Goal: Task Accomplishment & Management: Manage account settings

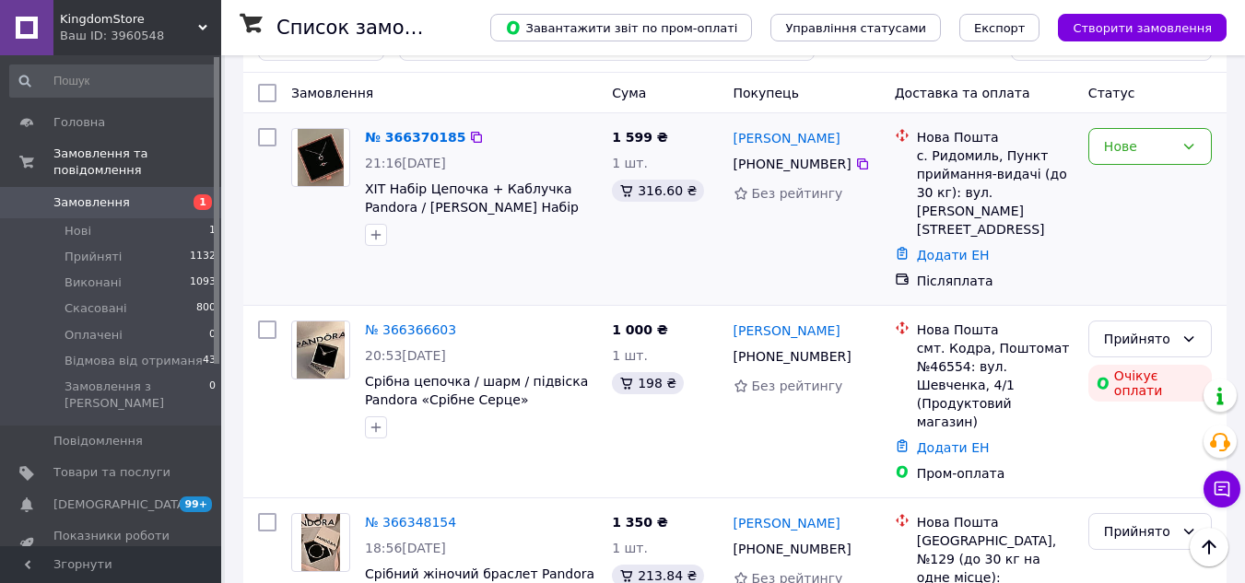
scroll to position [92, 0]
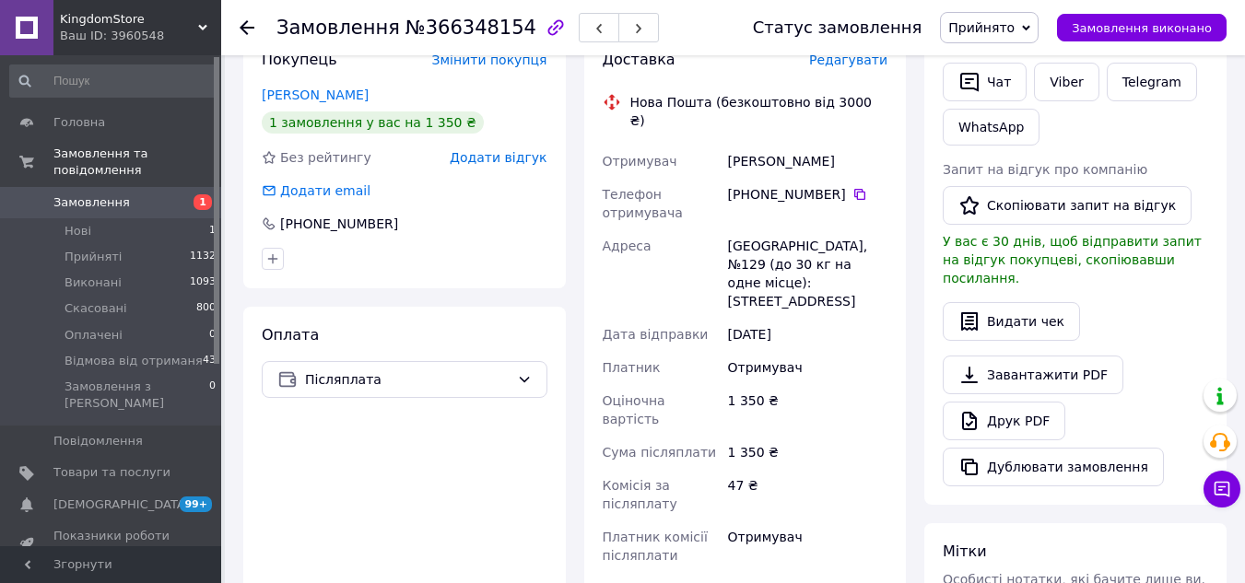
scroll to position [553, 0]
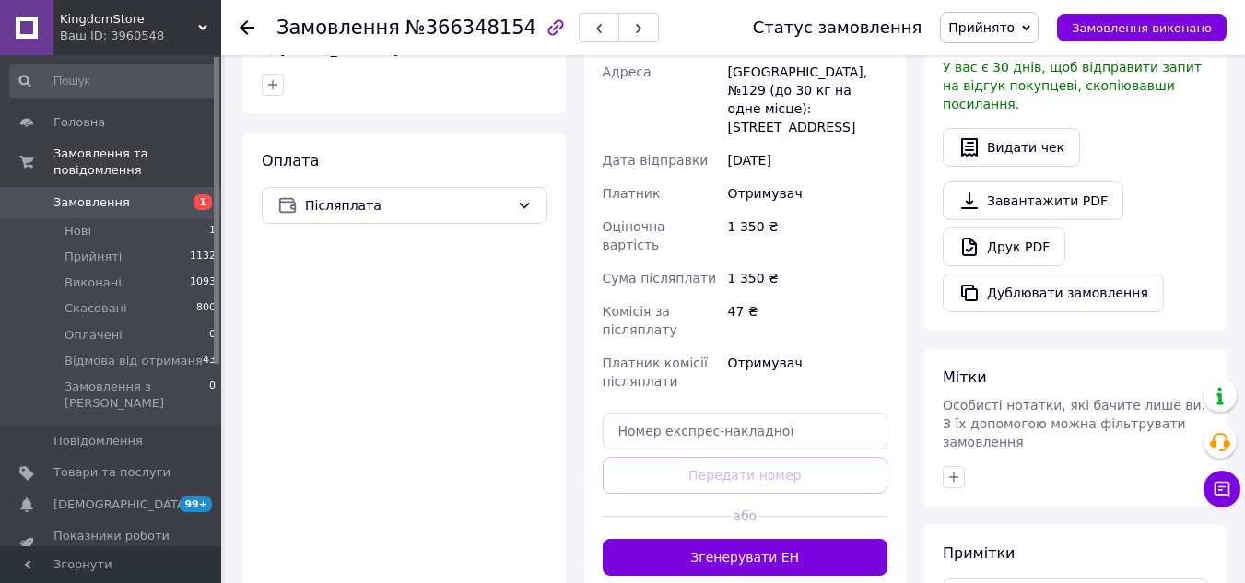
click at [709, 539] on button "Згенерувати ЕН" at bounding box center [746, 557] width 286 height 37
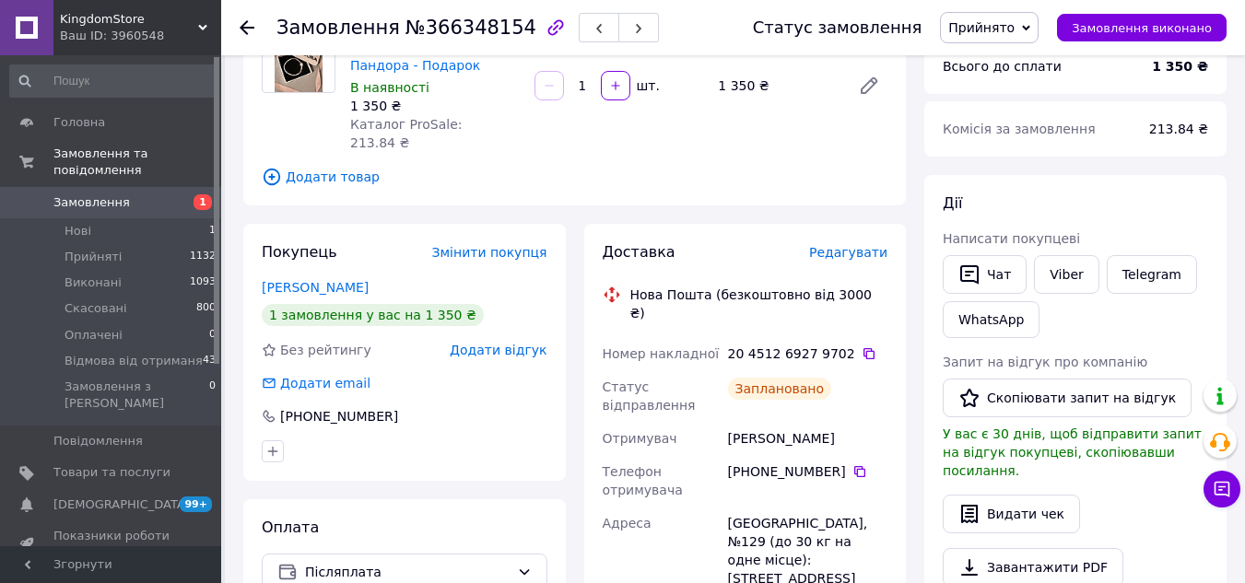
scroll to position [184, 0]
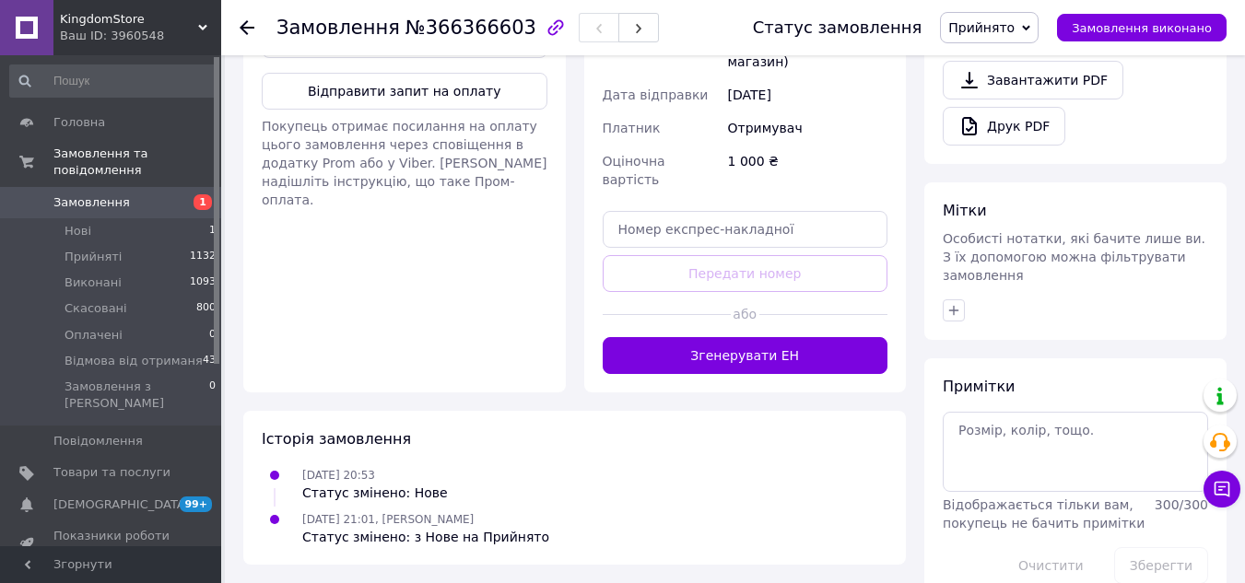
scroll to position [721, 0]
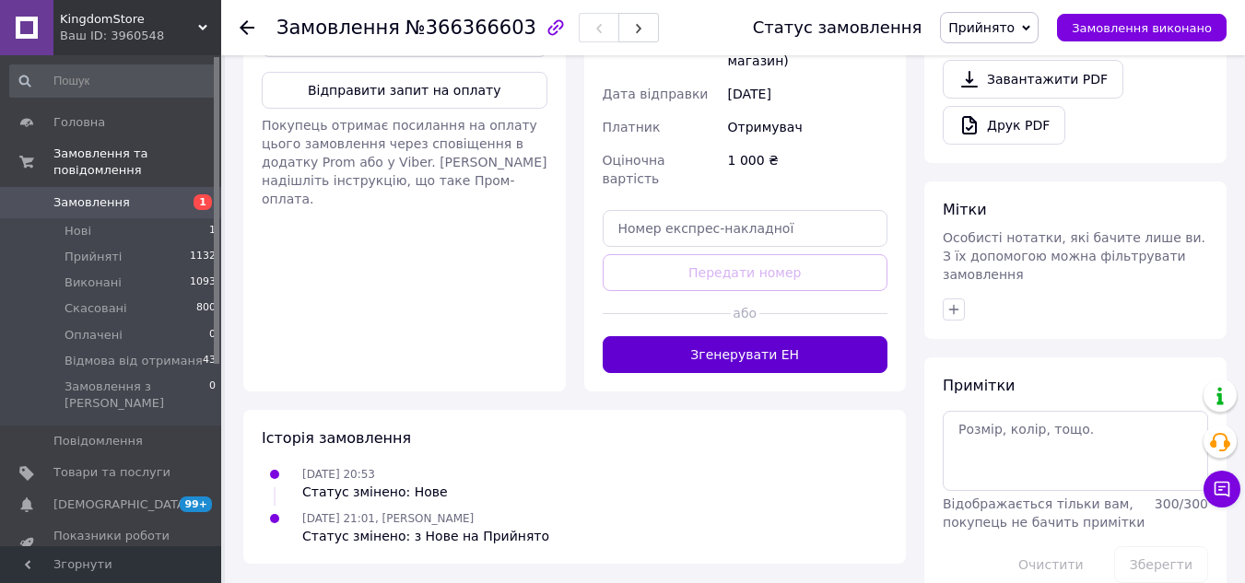
click at [700, 336] on button "Згенерувати ЕН" at bounding box center [746, 354] width 286 height 37
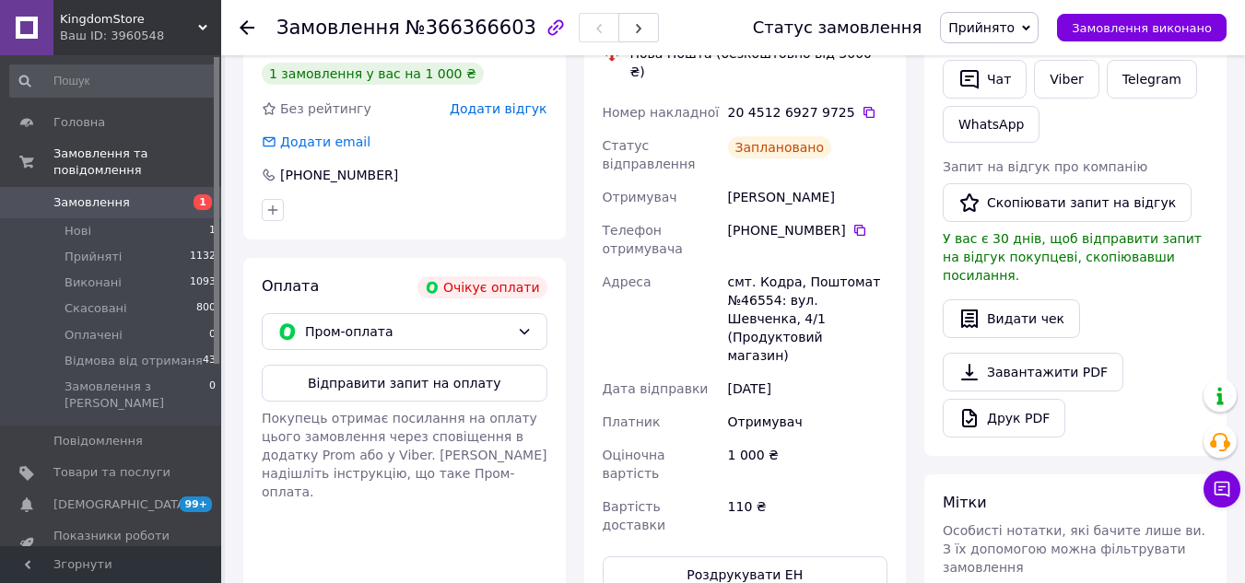
scroll to position [461, 0]
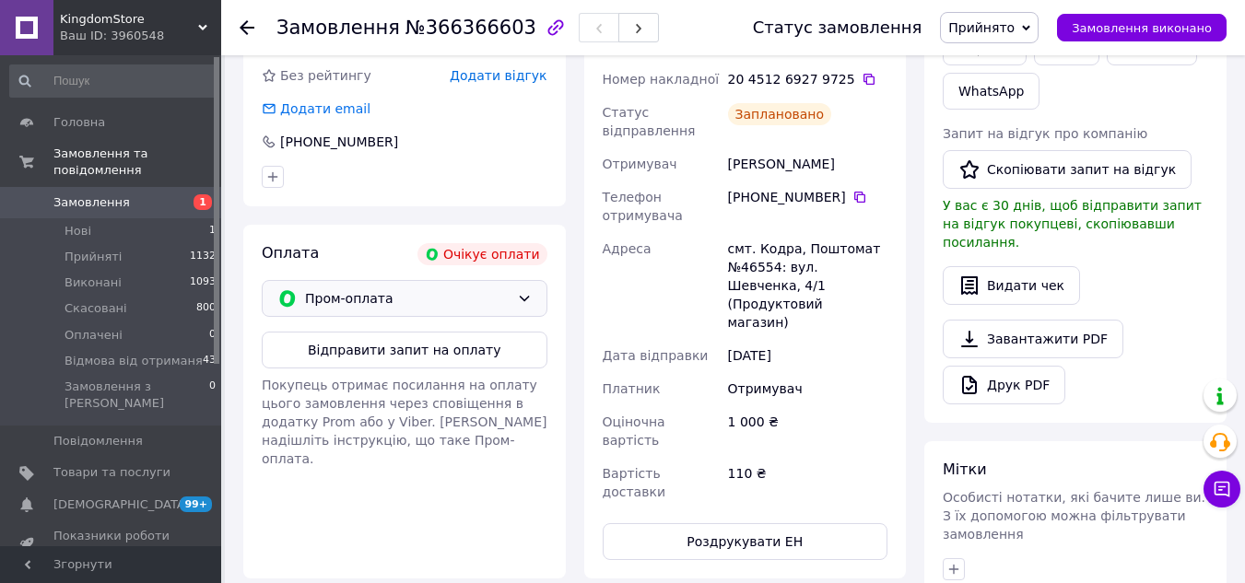
click at [523, 299] on icon at bounding box center [524, 299] width 10 height 6
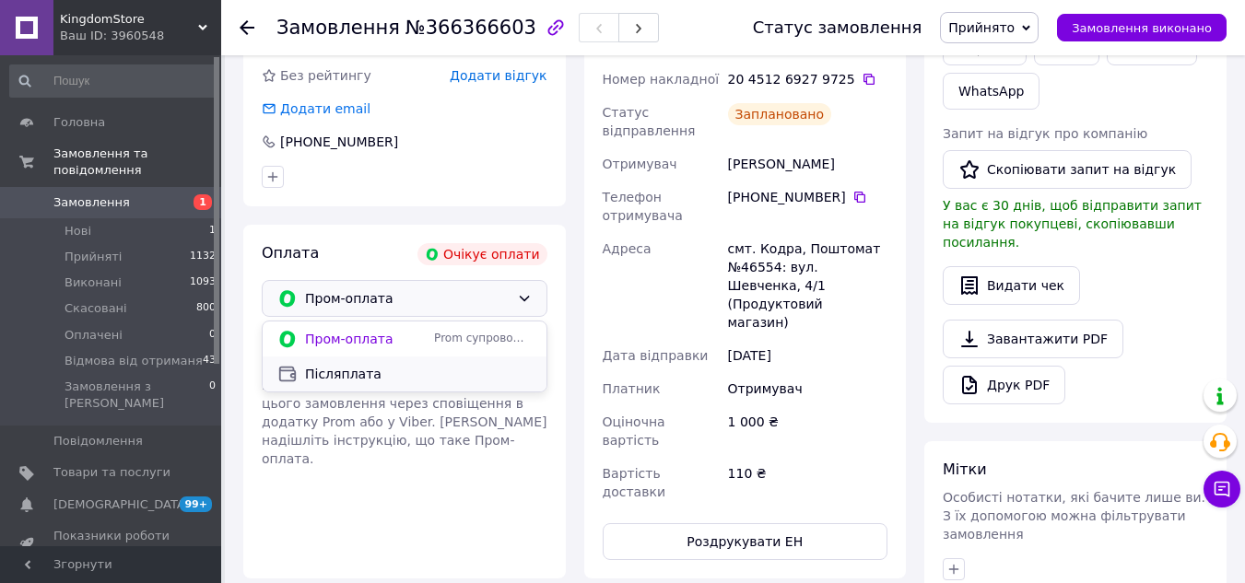
click at [346, 376] on span "Післяплата" at bounding box center [418, 374] width 227 height 18
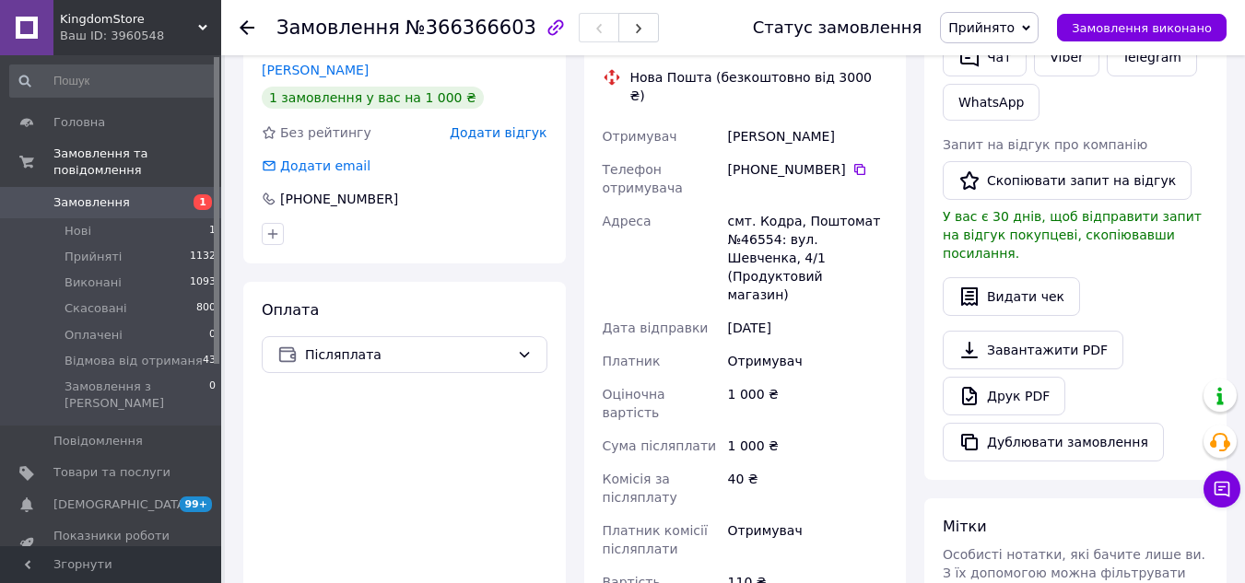
scroll to position [239, 0]
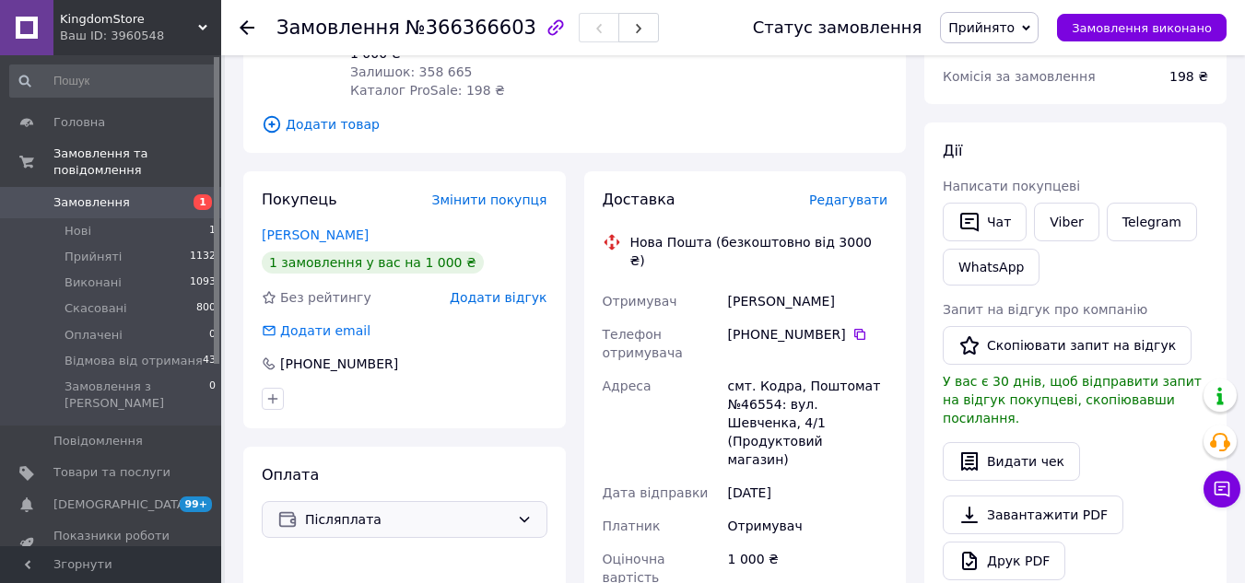
click at [416, 513] on span "Післяплата" at bounding box center [407, 520] width 205 height 20
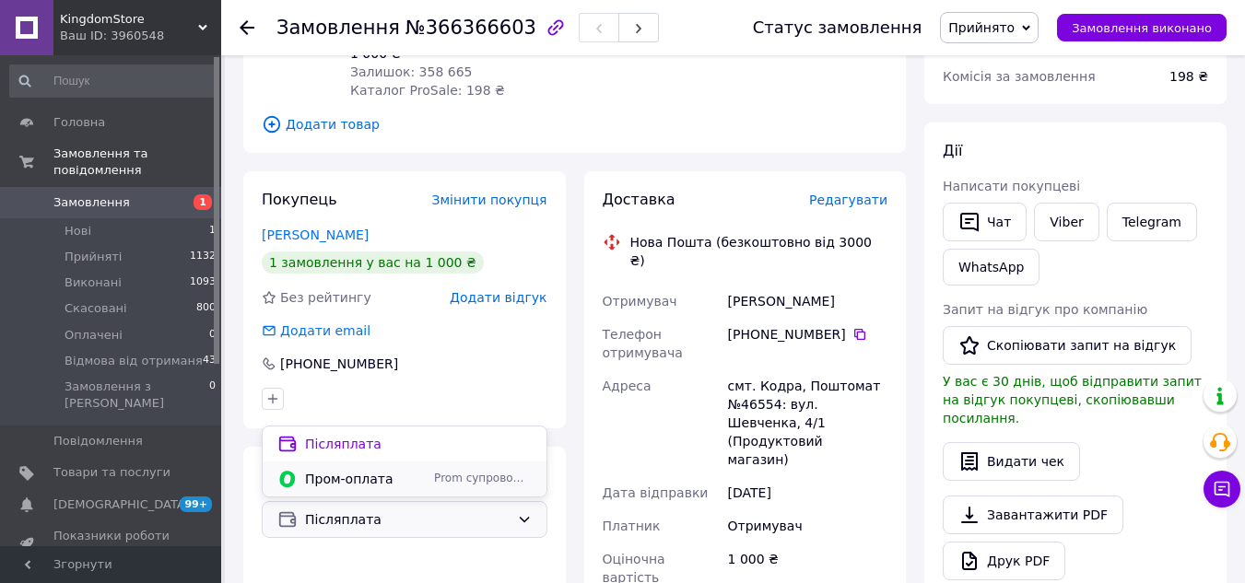
click at [373, 477] on span "Пром-оплата" at bounding box center [366, 479] width 122 height 18
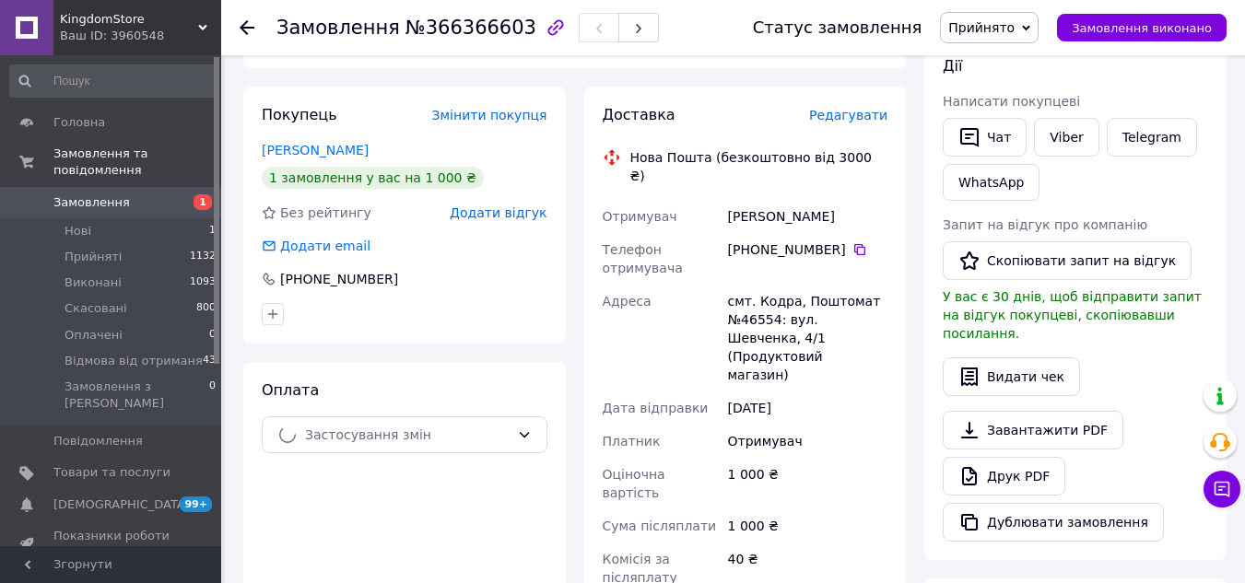
scroll to position [515, 0]
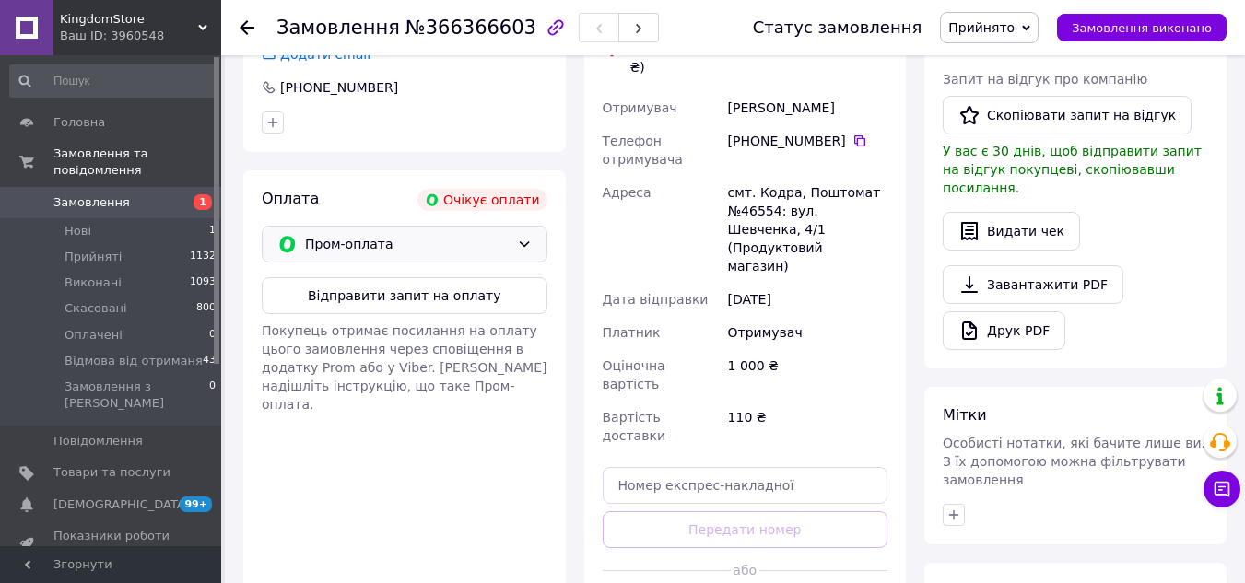
click at [439, 234] on span "Пром-оплата" at bounding box center [407, 244] width 205 height 20
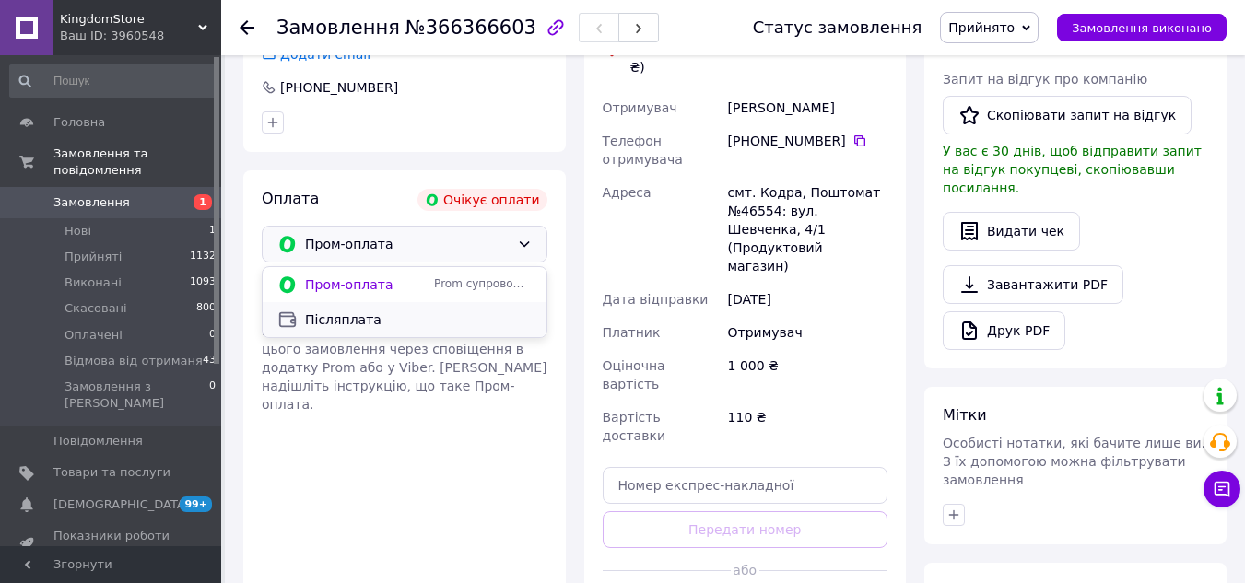
click at [374, 332] on div "Післяплата" at bounding box center [405, 319] width 284 height 35
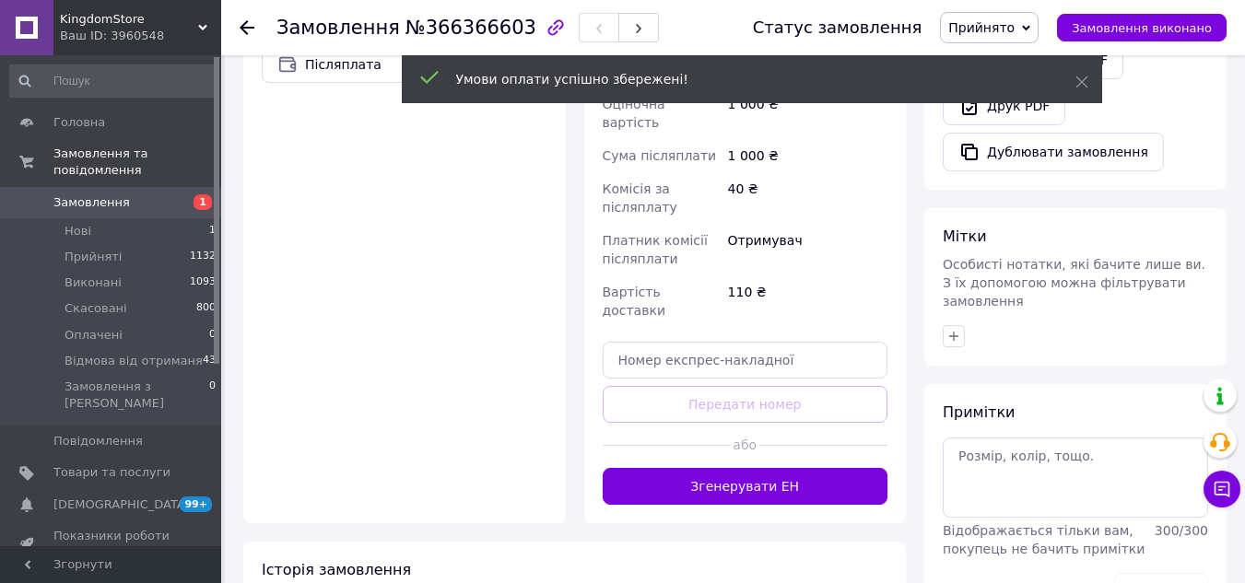
scroll to position [699, 0]
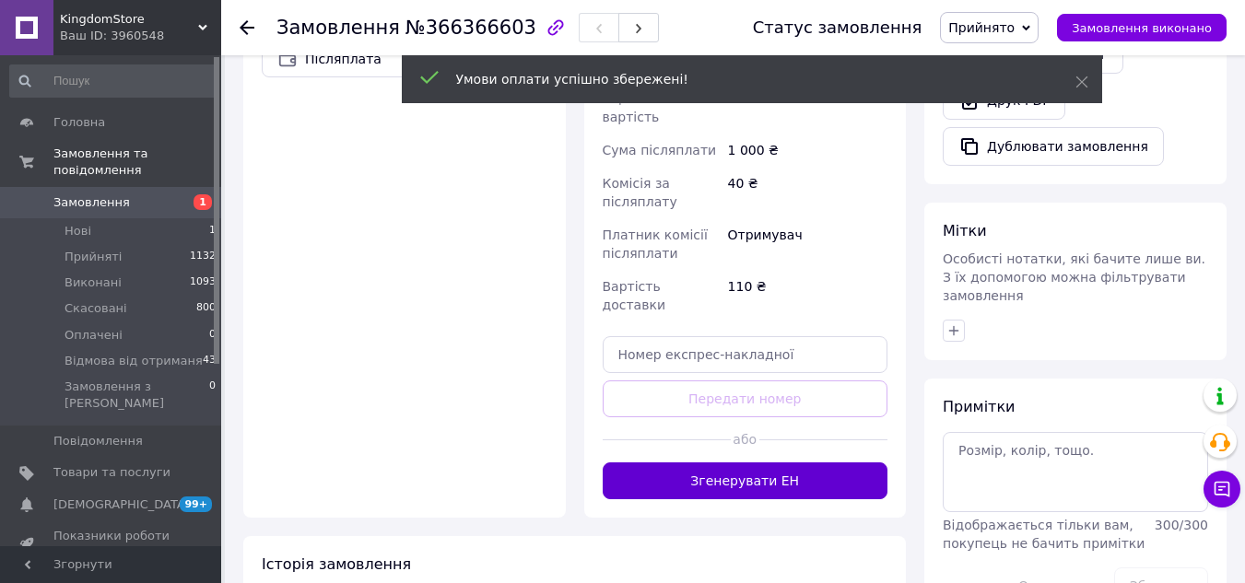
click at [749, 463] on button "Згенерувати ЕН" at bounding box center [746, 481] width 286 height 37
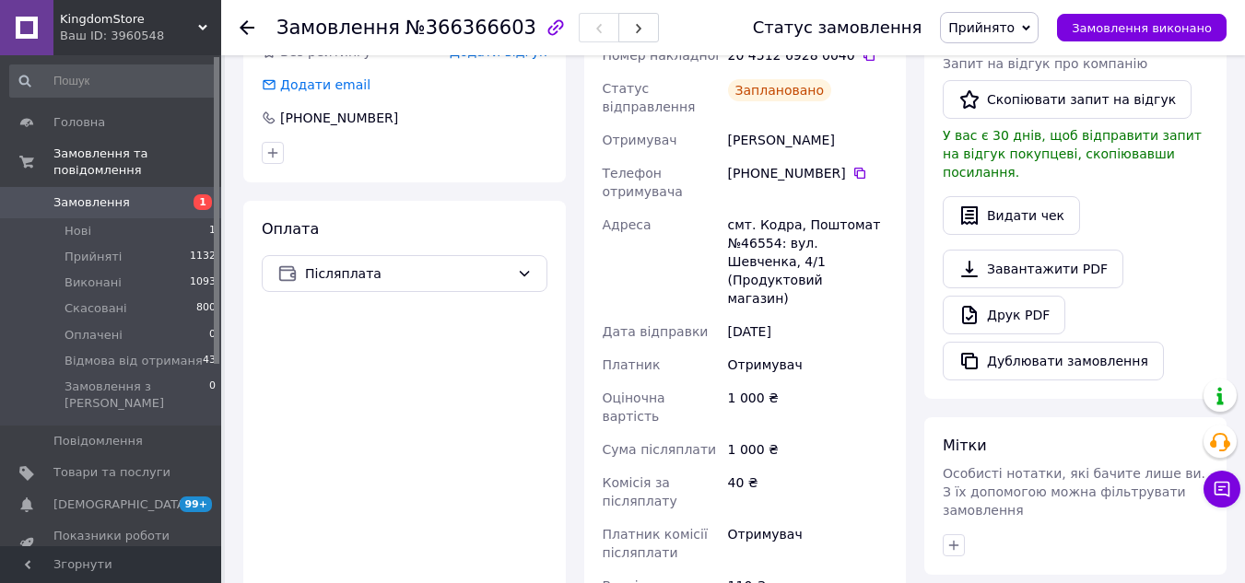
scroll to position [0, 0]
